Goal: Navigation & Orientation: Find specific page/section

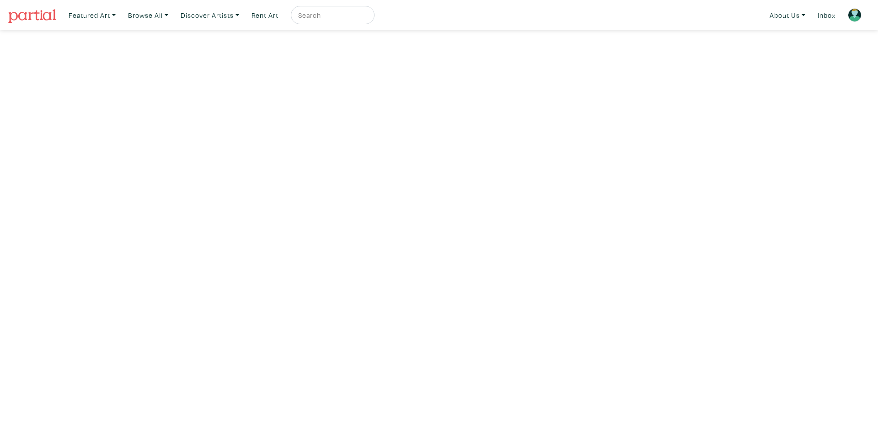
click at [39, 20] on img at bounding box center [32, 16] width 48 height 14
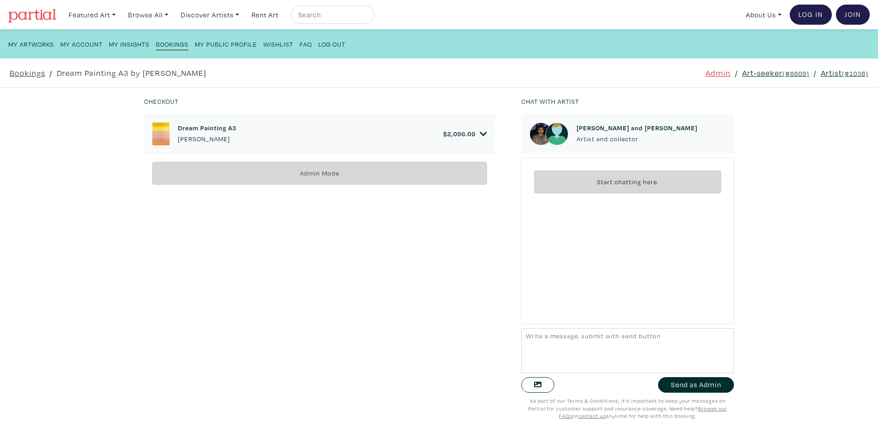
click at [765, 75] on link "Art-seeker (#6609)" at bounding box center [775, 73] width 67 height 12
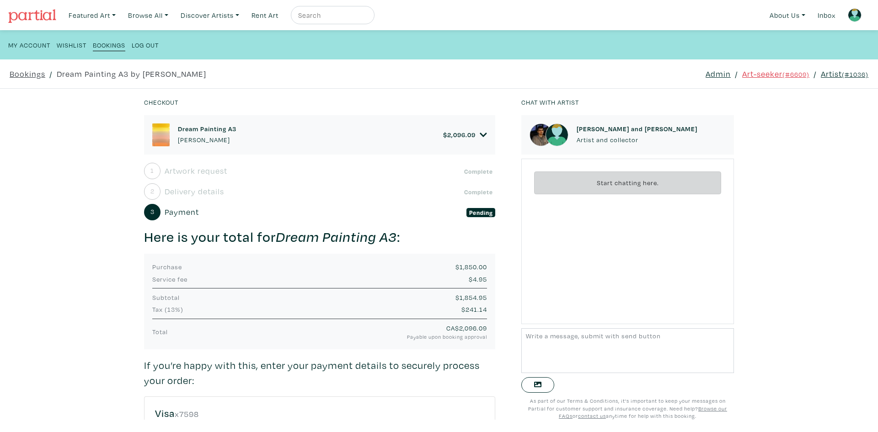
click at [300, 186] on div "2 Delivery details Complete" at bounding box center [319, 191] width 351 height 16
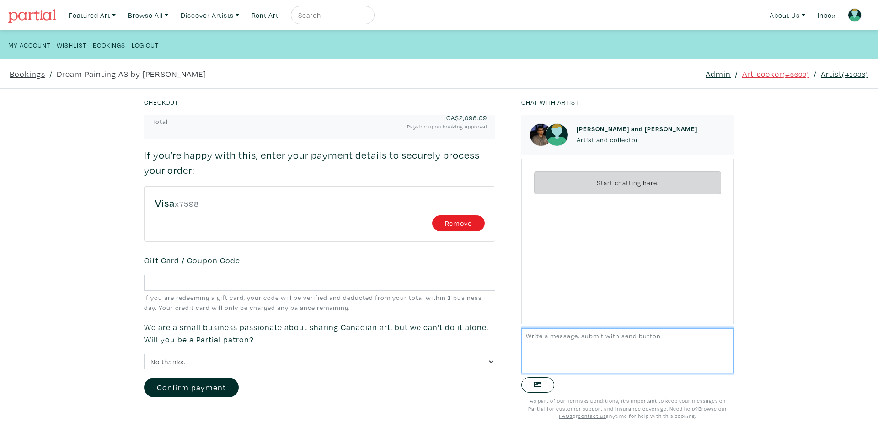
scroll to position [254, 0]
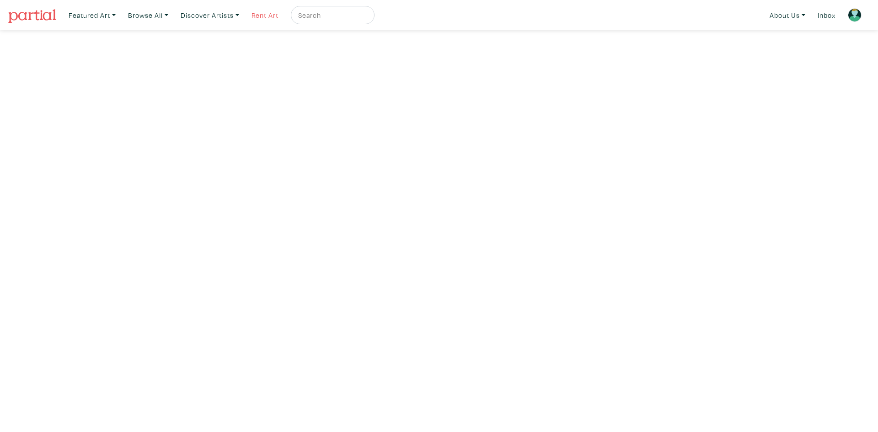
click at [274, 13] on link "Rent Art" at bounding box center [264, 15] width 35 height 19
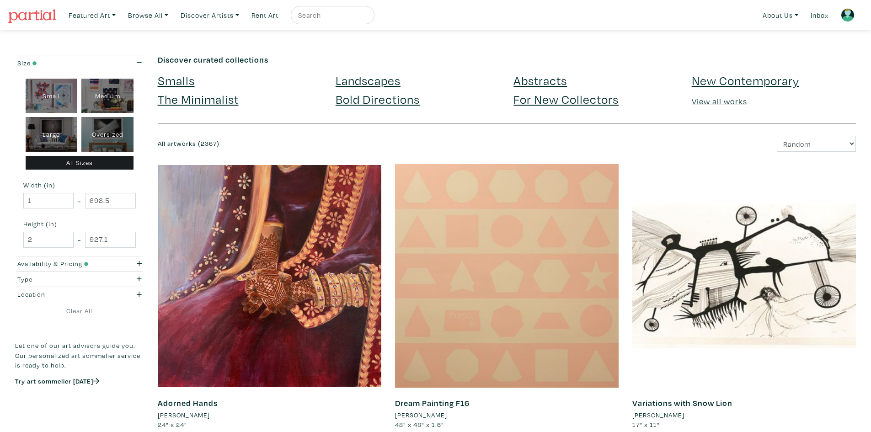
click at [833, 25] on ul "About Us About Us How It Works Gift Cards Latest News CA$ US$ Inbox" at bounding box center [811, 15] width 104 height 22
click at [844, 15] on img at bounding box center [848, 15] width 14 height 14
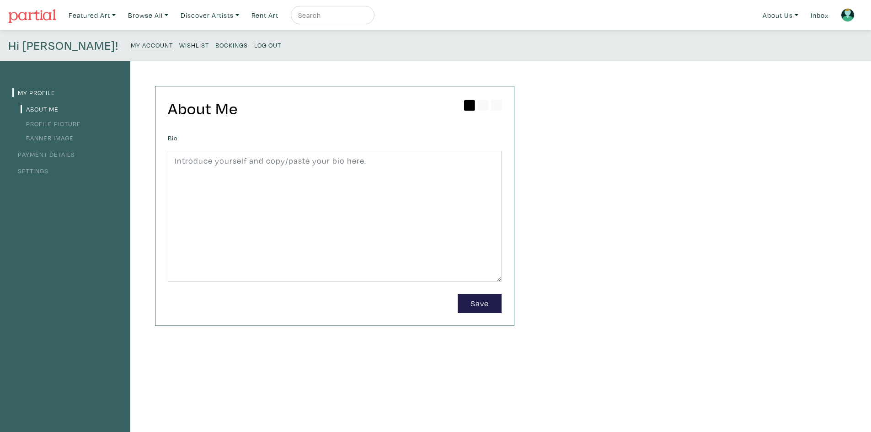
click at [254, 48] on link "Log Out" at bounding box center [267, 44] width 27 height 12
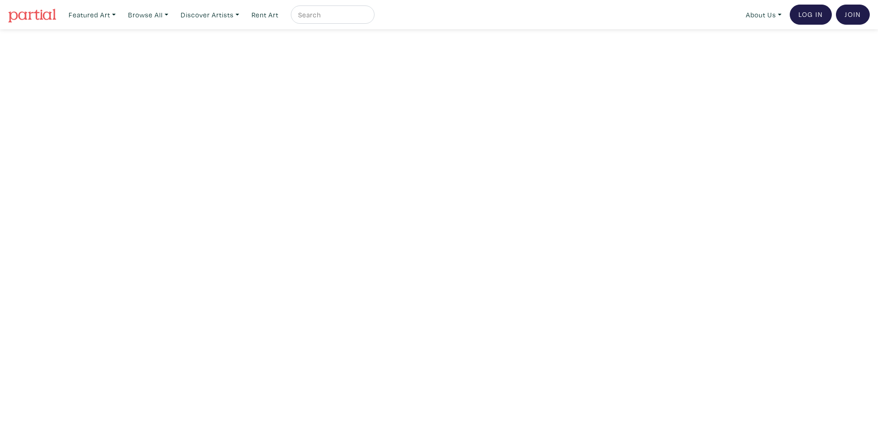
click at [38, 14] on img at bounding box center [32, 16] width 48 height 14
